Goal: Communication & Community: Answer question/provide support

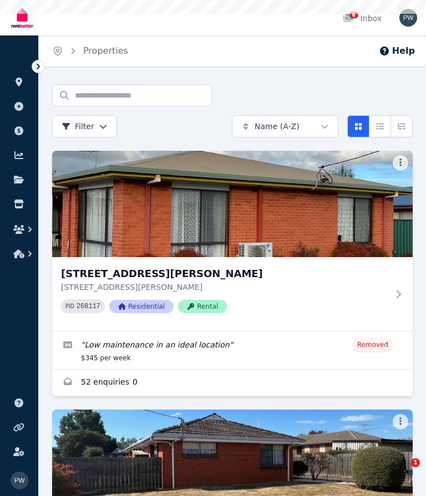
scroll to position [125, 0]
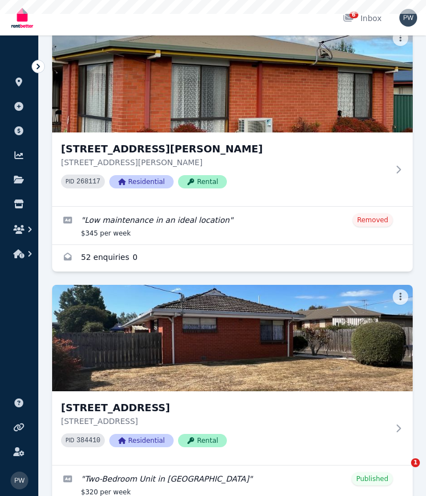
click at [256, 343] on img at bounding box center [232, 338] width 360 height 106
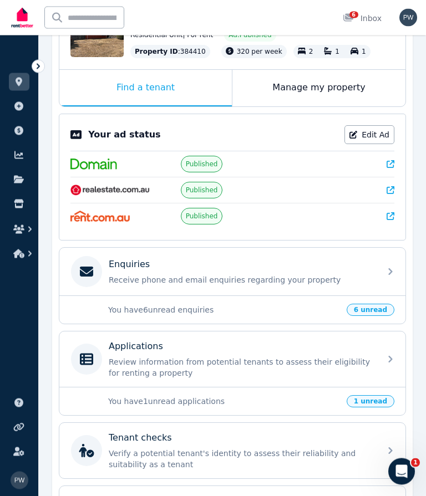
scroll to position [156, 0]
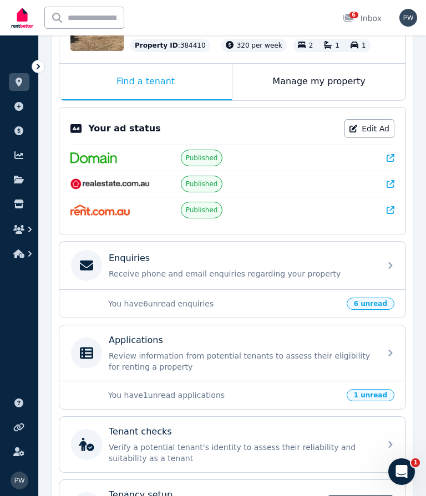
click at [382, 310] on span "6 unread" at bounding box center [370, 304] width 48 height 12
click at [119, 265] on p "Enquiries" at bounding box center [129, 258] width 41 height 13
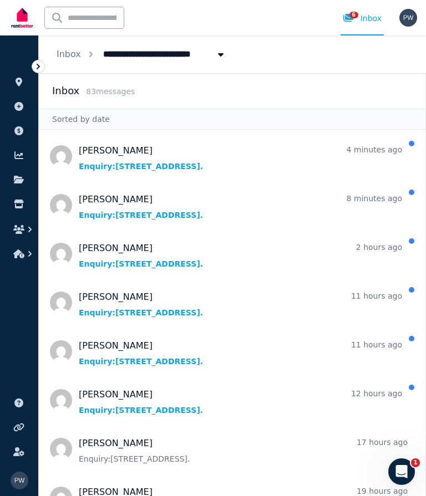
click at [191, 165] on span "Message list" at bounding box center [232, 156] width 386 height 44
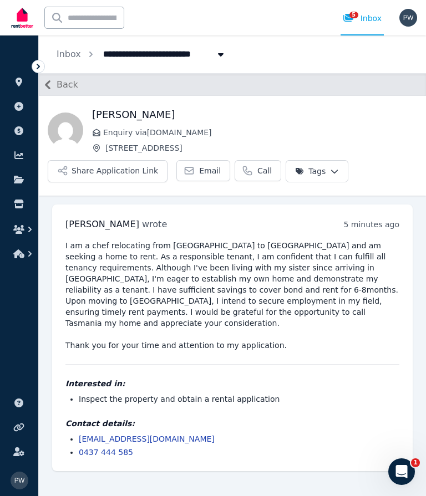
click at [75, 85] on span "Back" at bounding box center [68, 84] width 22 height 13
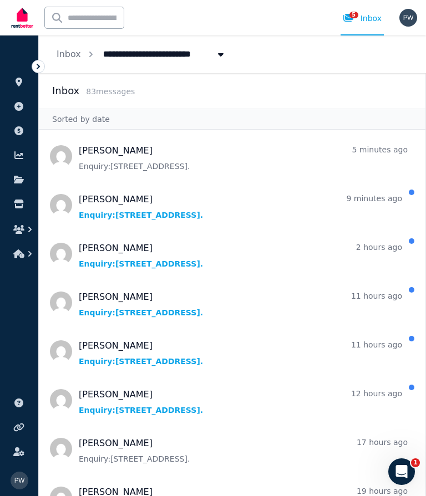
click at [140, 223] on span "Message list" at bounding box center [232, 205] width 386 height 44
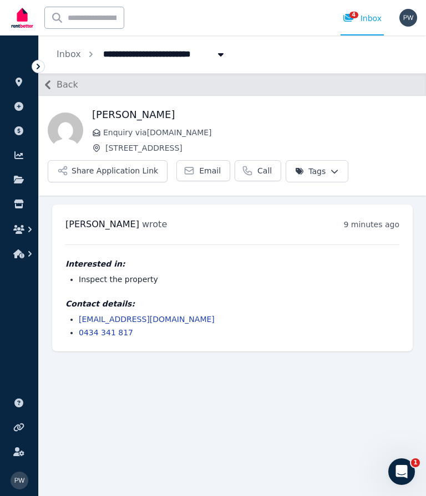
click at [74, 82] on span "Back" at bounding box center [68, 84] width 22 height 13
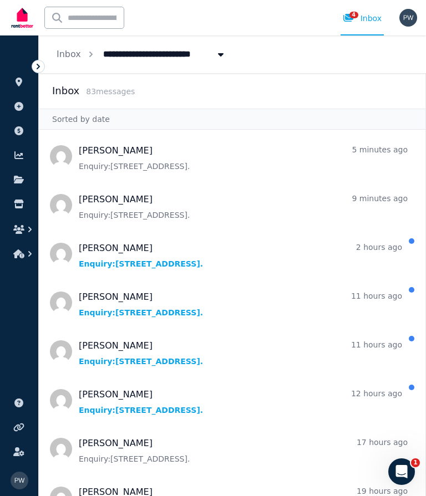
click at [139, 258] on span "Message list" at bounding box center [232, 254] width 386 height 44
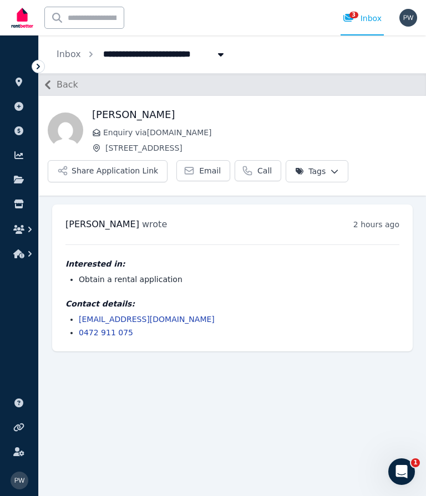
click at [75, 86] on span "Back" at bounding box center [68, 84] width 22 height 13
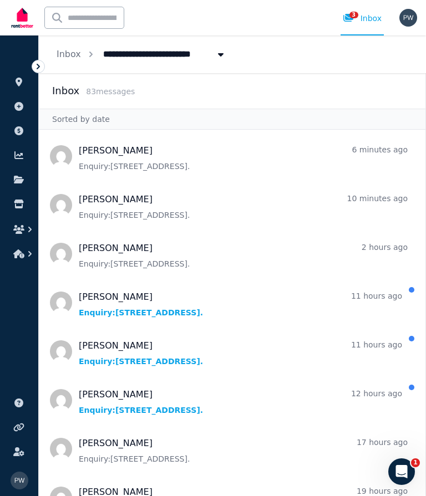
click at [132, 310] on span "Message list" at bounding box center [232, 302] width 386 height 44
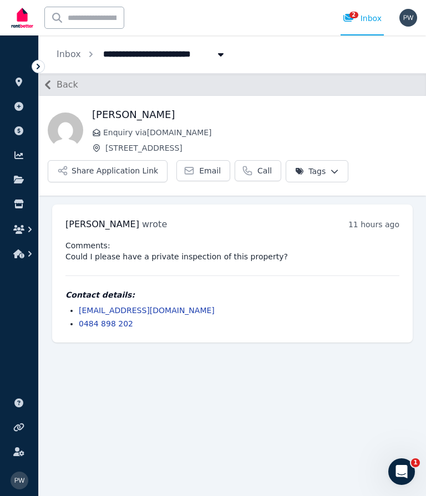
click at [76, 81] on span "Back" at bounding box center [68, 84] width 22 height 13
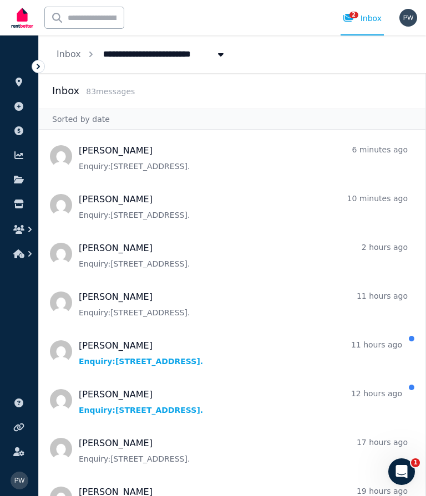
click at [131, 357] on span "Message list" at bounding box center [232, 351] width 386 height 44
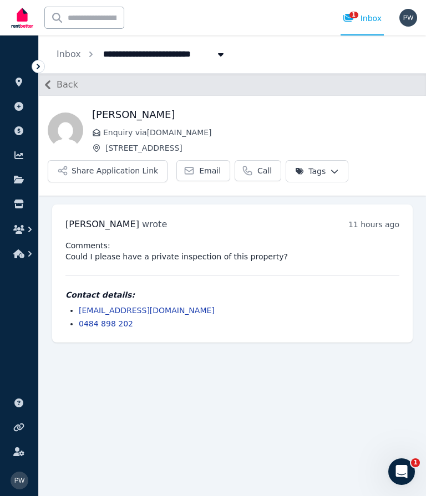
click at [75, 81] on span "Back" at bounding box center [68, 84] width 22 height 13
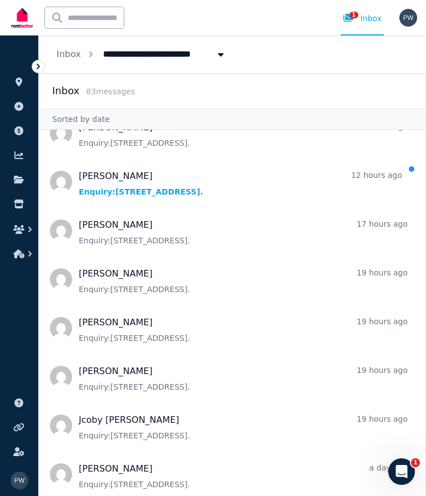
scroll to position [219, 0]
click at [109, 186] on span "Message list" at bounding box center [232, 181] width 386 height 44
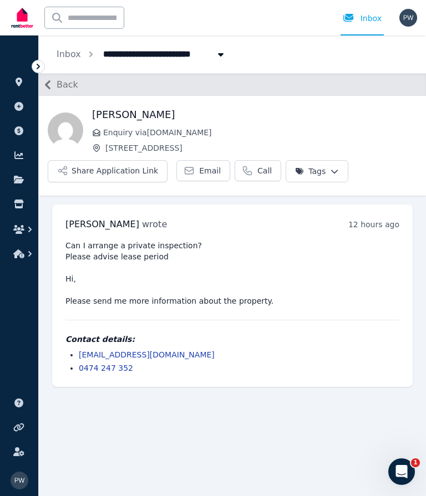
click at [69, 84] on span "Back" at bounding box center [68, 84] width 22 height 13
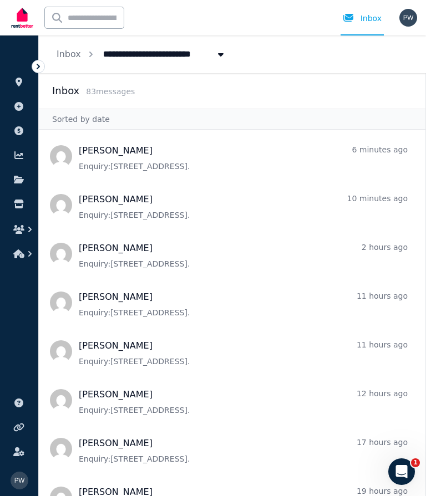
click at [143, 163] on span "Message list" at bounding box center [232, 156] width 386 height 44
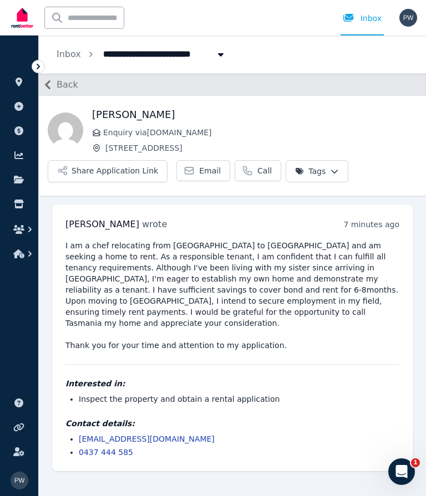
click at [76, 84] on span "Back" at bounding box center [68, 84] width 22 height 13
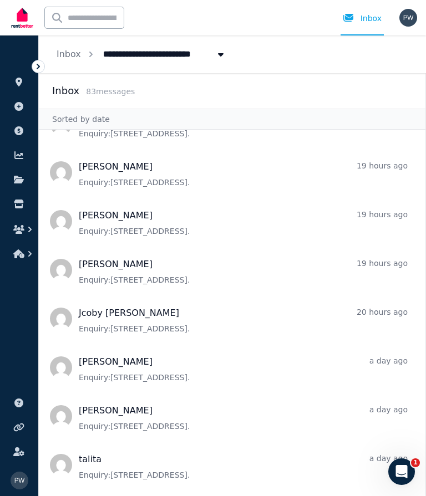
scroll to position [339, 0]
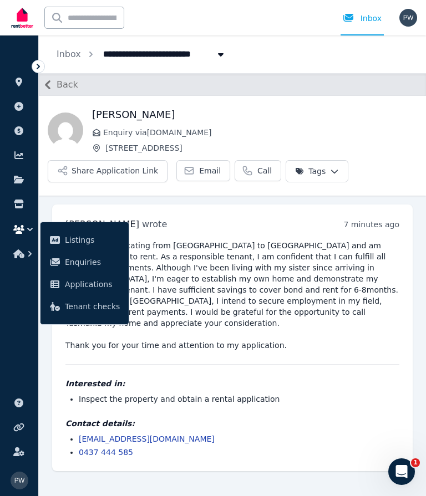
scroll to position [49, 0]
click at [416, 16] on img "button" at bounding box center [408, 18] width 18 height 18
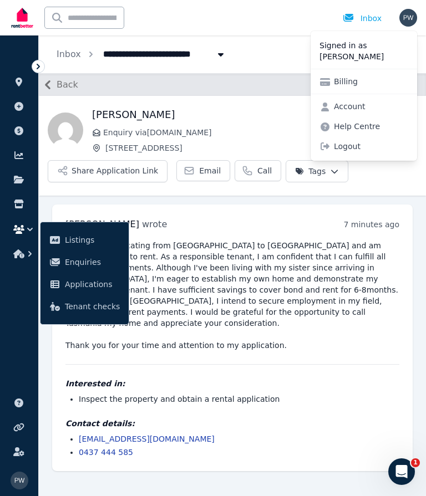
click at [358, 156] on span "Logout" at bounding box center [363, 146] width 106 height 20
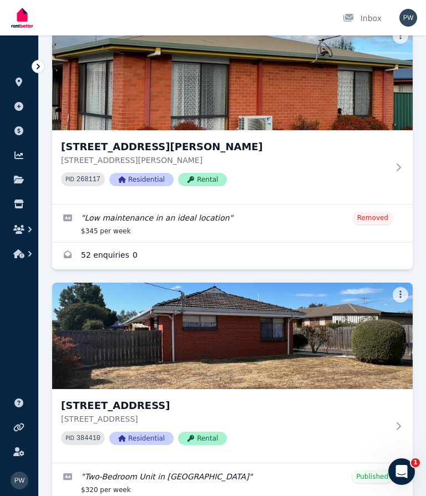
click at [242, 343] on img at bounding box center [232, 336] width 360 height 106
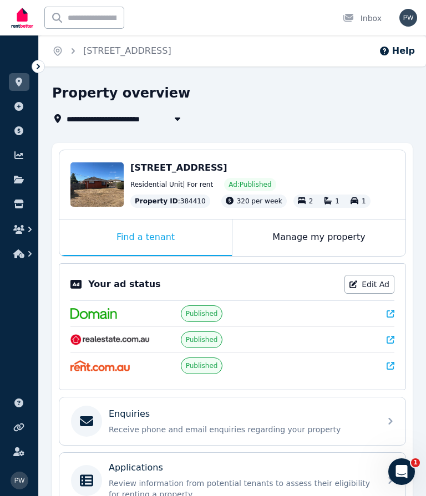
click at [413, 20] on img "button" at bounding box center [408, 18] width 18 height 18
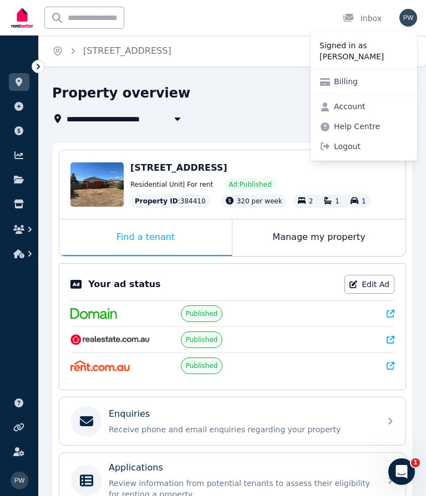
click at [356, 155] on span "Logout" at bounding box center [363, 146] width 106 height 20
click at [352, 104] on link "Account" at bounding box center [342, 106] width 64 height 20
